Goal: Check status: Check status

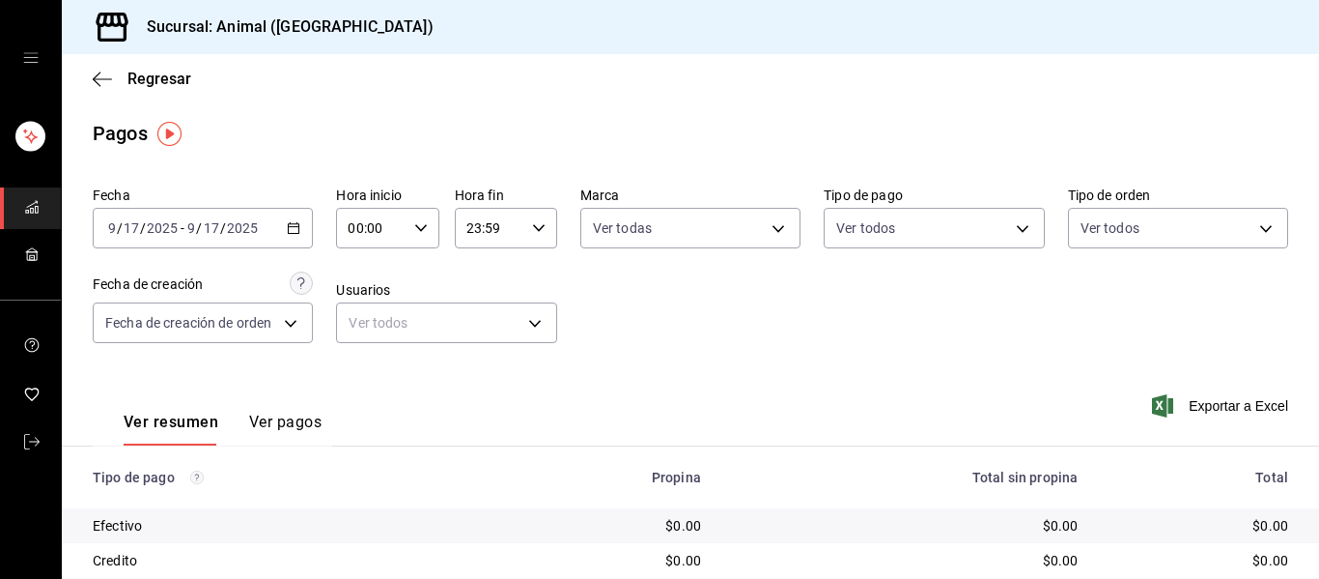
click at [418, 229] on \(Stroke\) "button" at bounding box center [421, 227] width 12 height 7
click at [364, 325] on span "01" at bounding box center [359, 323] width 20 height 15
type input "01:00"
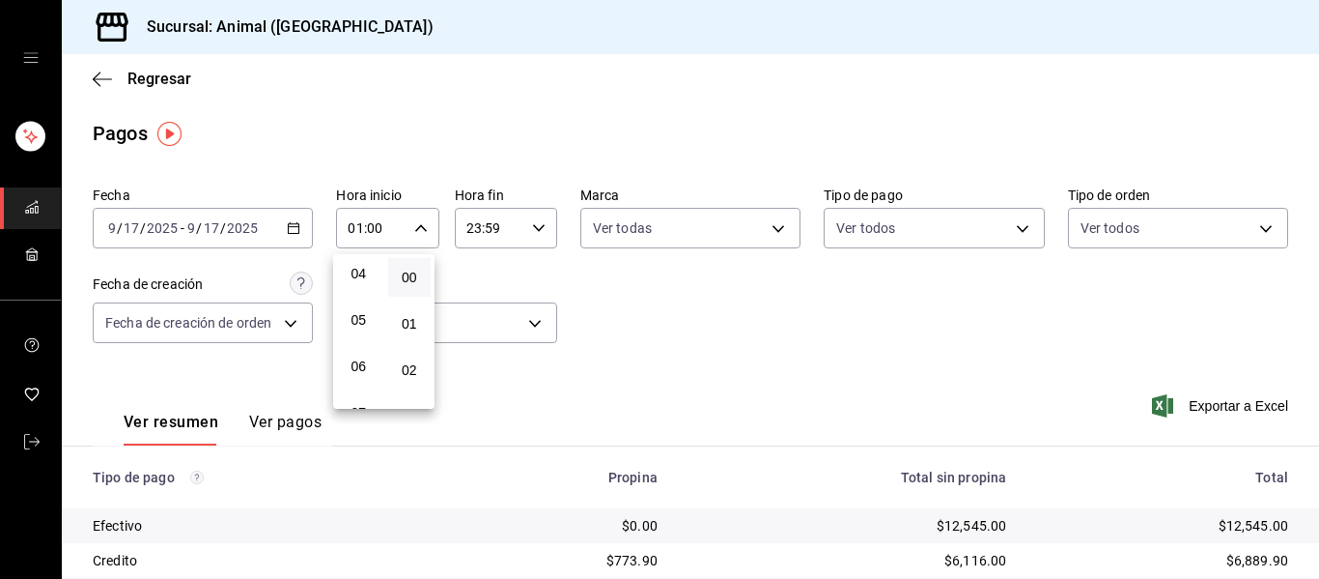
scroll to position [193, 0]
click at [359, 314] on span "05" at bounding box center [359, 315] width 20 height 15
type input "05:00"
click at [768, 231] on div at bounding box center [659, 289] width 1319 height 579
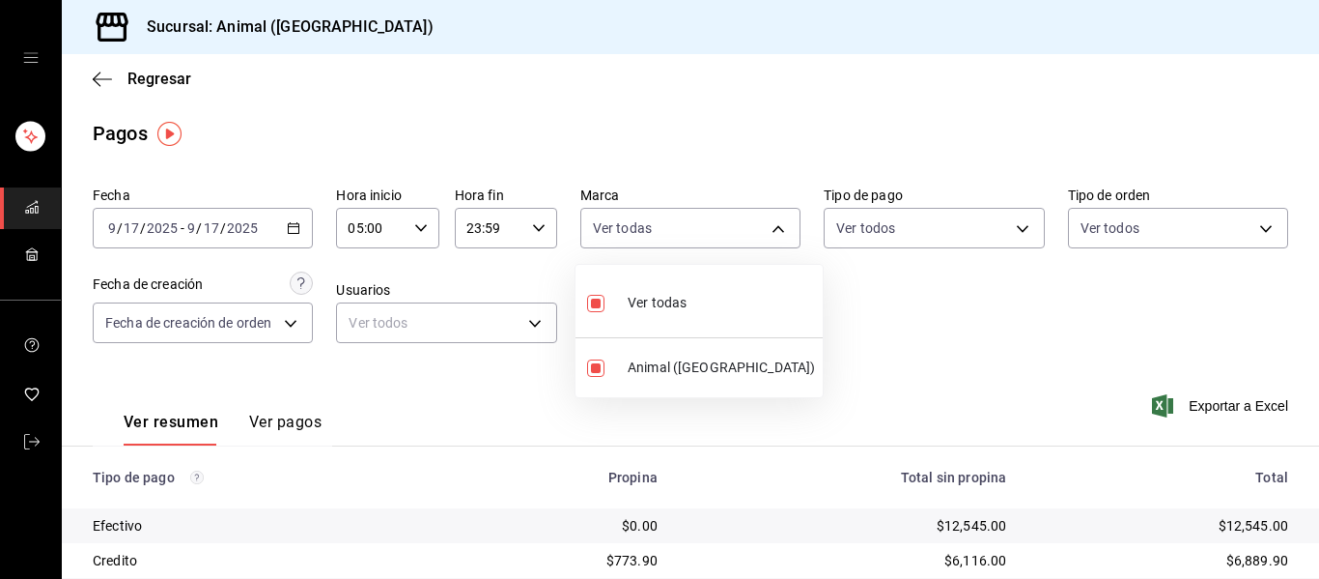
click at [768, 231] on body "Sucursal: Animal ([GEOGRAPHIC_DATA]) Regresar Pagos Fecha [DATE] [DATE] - [DATE…" at bounding box center [659, 289] width 1319 height 579
click at [655, 299] on span "Ver todas" at bounding box center [657, 303] width 59 height 20
checkbox input "false"
click at [767, 224] on div at bounding box center [659, 289] width 1319 height 579
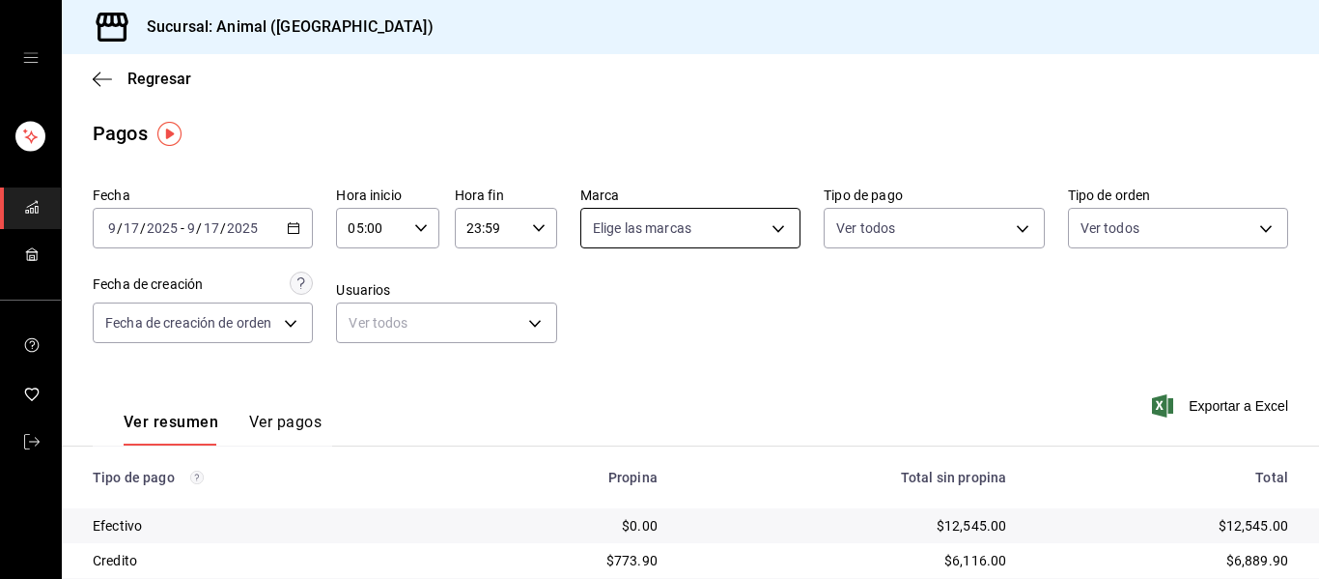
click at [776, 232] on body "Sucursal: Animal ([GEOGRAPHIC_DATA]) Regresar Pagos Fecha [DATE] [DATE] - [DATE…" at bounding box center [659, 289] width 1319 height 579
click at [652, 309] on span "Ver todas" at bounding box center [657, 303] width 59 height 20
type input "96838179-8fbb-4073-aae3-1789726318c8"
checkbox input "true"
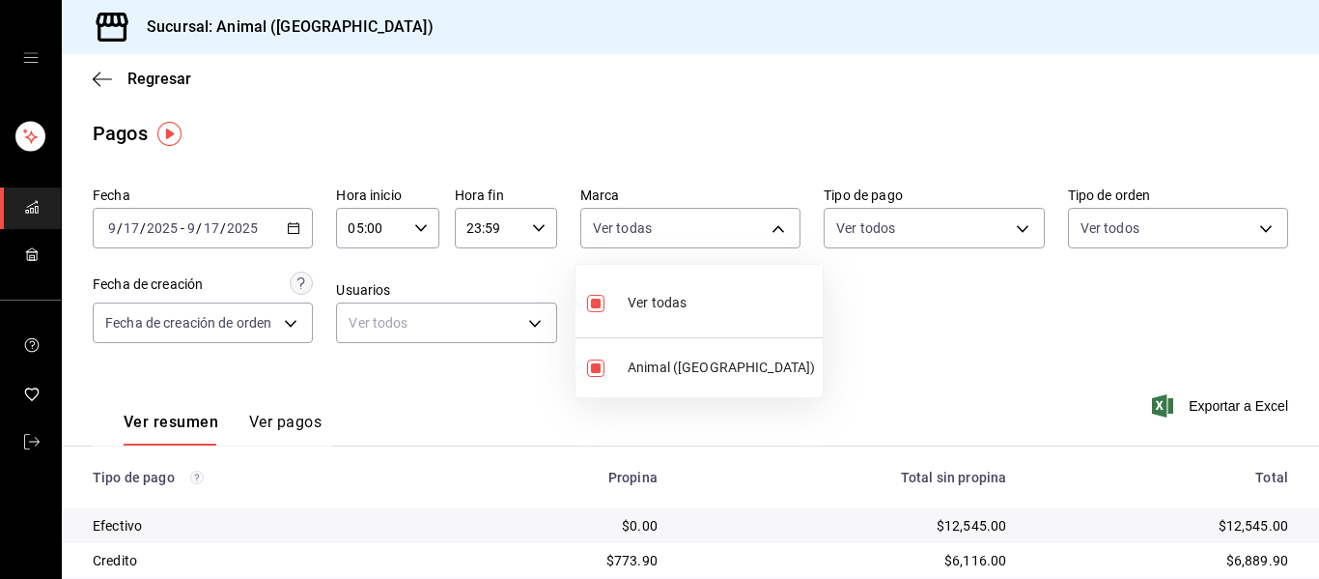
drag, startPoint x: 1311, startPoint y: 264, endPoint x: 1318, endPoint y: 403, distance: 139.3
click at [1318, 403] on div at bounding box center [659, 289] width 1319 height 579
click at [289, 232] on icon "button" at bounding box center [294, 228] width 14 height 14
click at [462, 371] on div "Ver resumen Ver pagos Exportar a Excel" at bounding box center [691, 417] width 1258 height 102
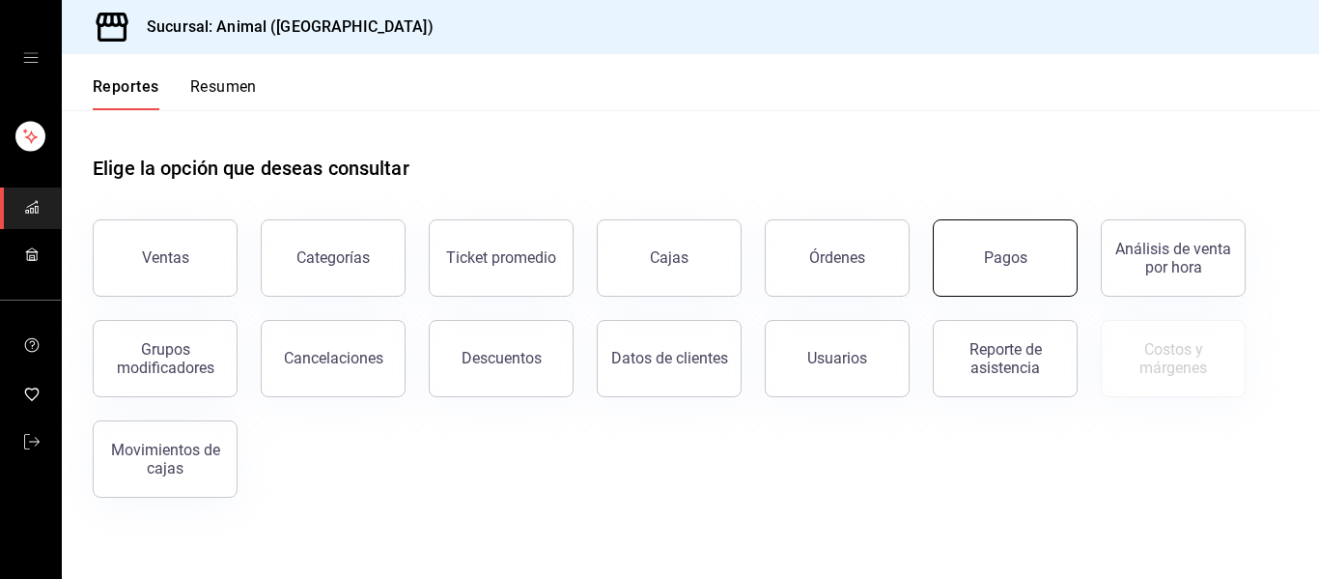
click at [987, 253] on div "Pagos" at bounding box center [1005, 257] width 43 height 18
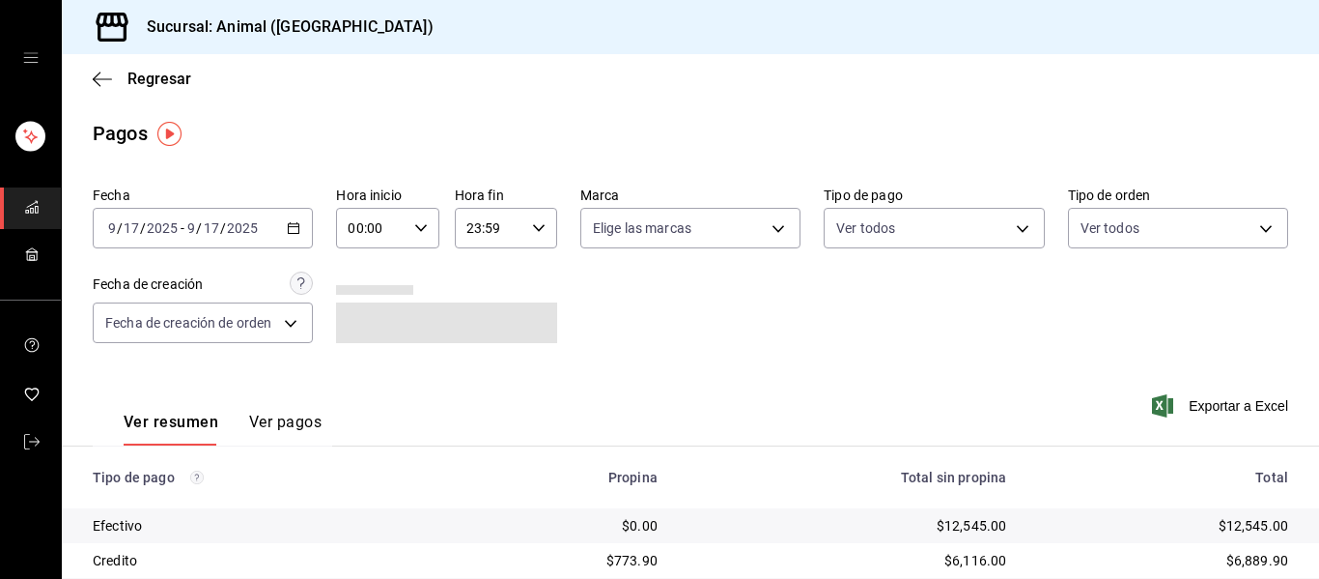
click at [416, 229] on icon "button" at bounding box center [421, 228] width 14 height 14
click at [370, 317] on button "01" at bounding box center [358, 323] width 43 height 39
type input "01:00"
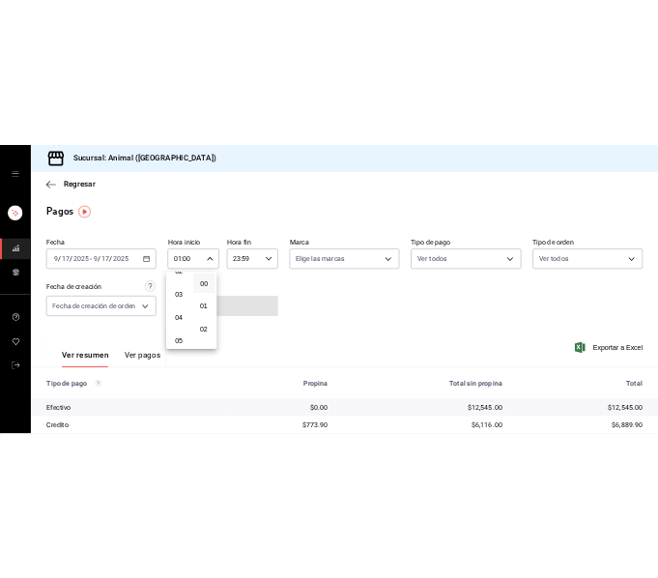
scroll to position [155, 0]
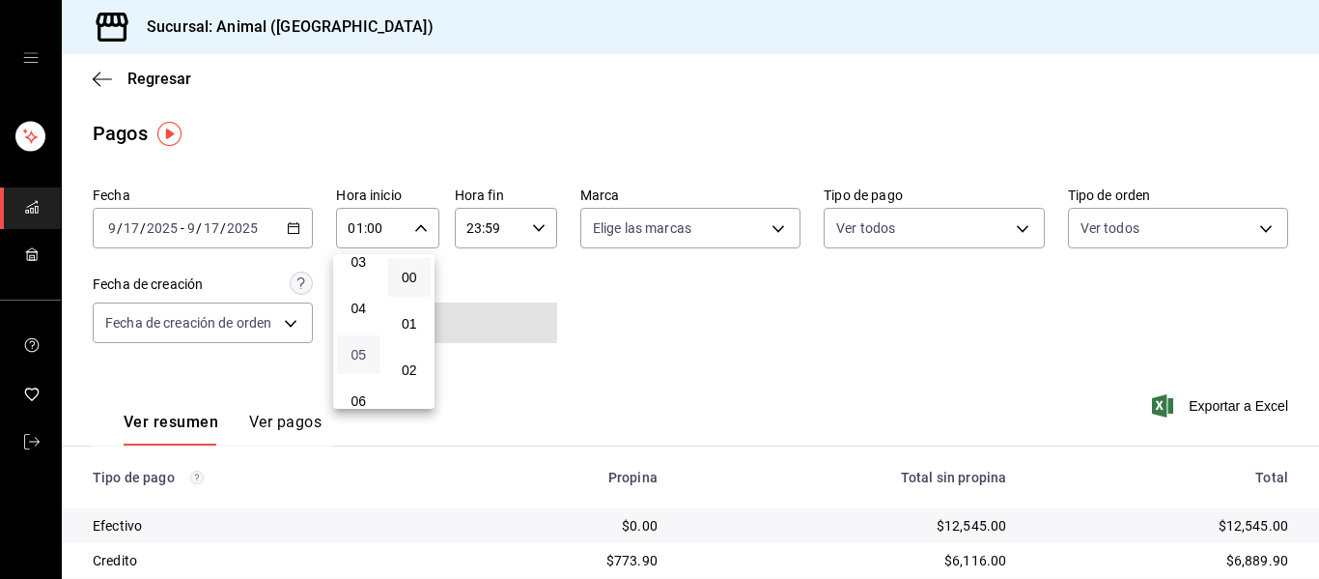
click at [360, 354] on span "05" at bounding box center [359, 354] width 20 height 15
type input "05:00"
click at [535, 222] on div at bounding box center [659, 289] width 1319 height 579
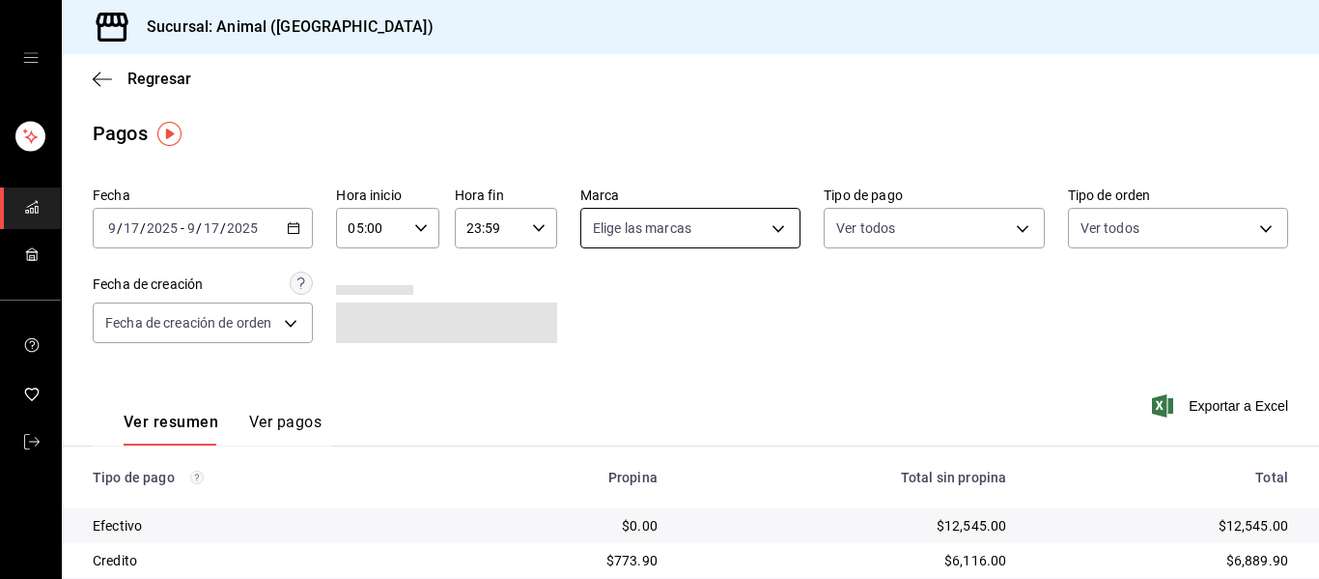
click at [750, 228] on body "Sucursal: Animal (Puebla) Regresar Pagos Fecha 2025-09-17 9 / 17 / 2025 - 2025-…" at bounding box center [659, 289] width 1319 height 579
click at [671, 293] on span "Ver todas" at bounding box center [657, 303] width 59 height 20
type input "96838179-8fbb-4073-aae3-1789726318c8"
checkbox input "true"
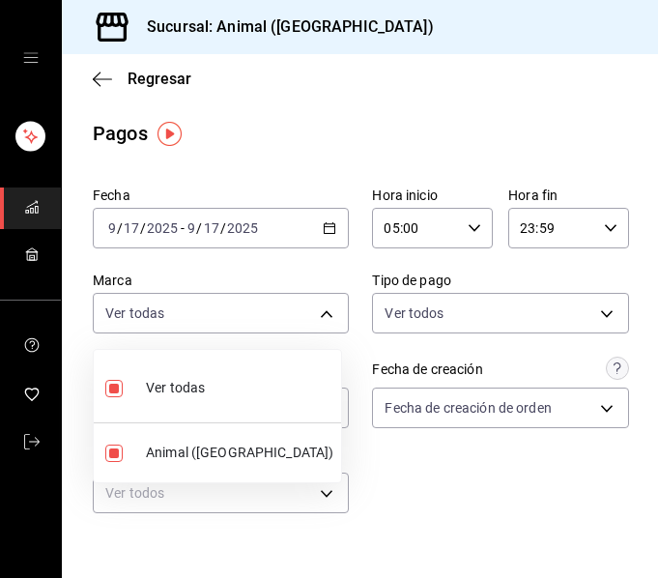
drag, startPoint x: 651, startPoint y: 135, endPoint x: 642, endPoint y: 331, distance: 196.3
click at [646, 346] on div at bounding box center [329, 289] width 658 height 578
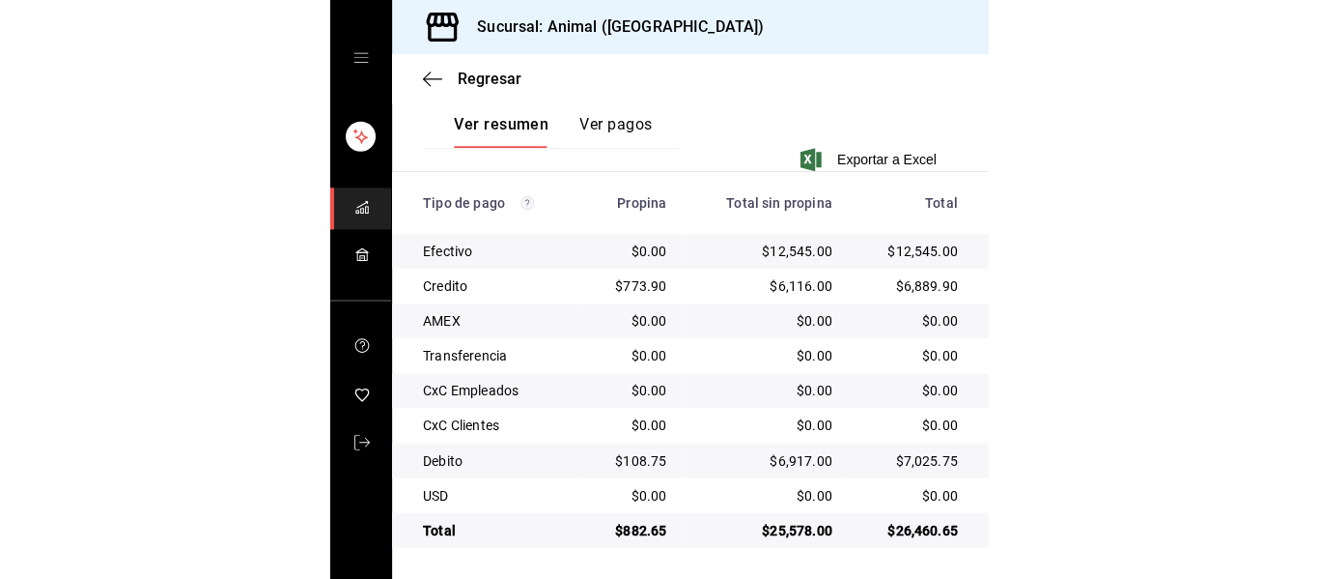
scroll to position [274, 0]
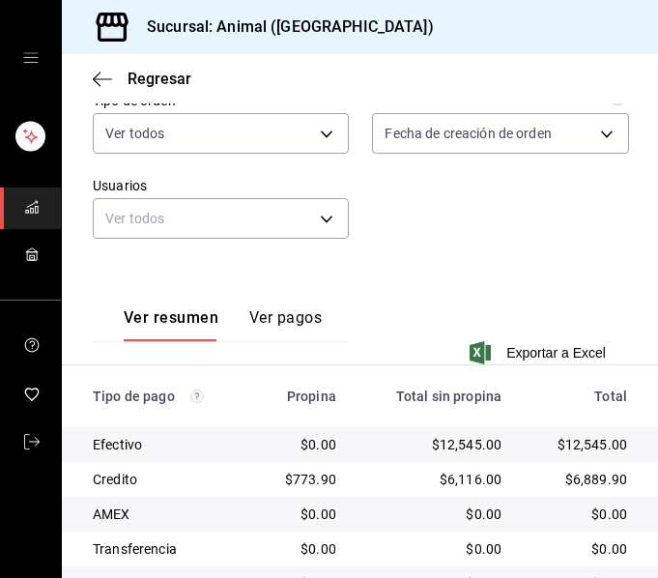
click at [49, 87] on div "mailbox folders" at bounding box center [30, 58] width 61 height 116
